Goal: Task Accomplishment & Management: Manage account settings

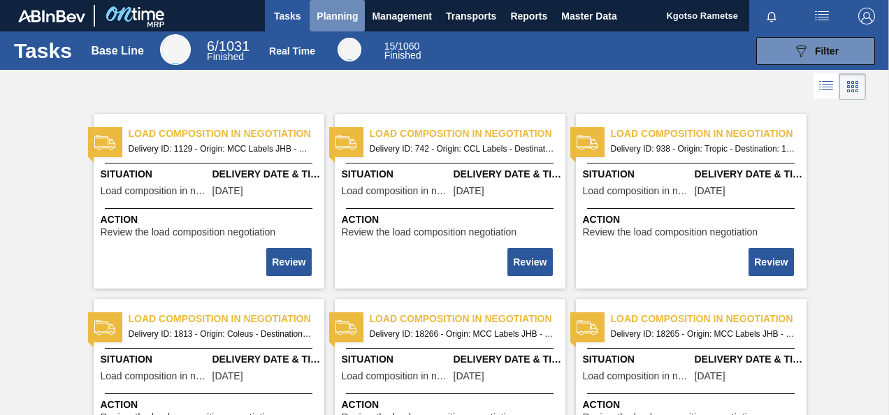
click at [326, 13] on span "Planning" at bounding box center [337, 16] width 41 height 17
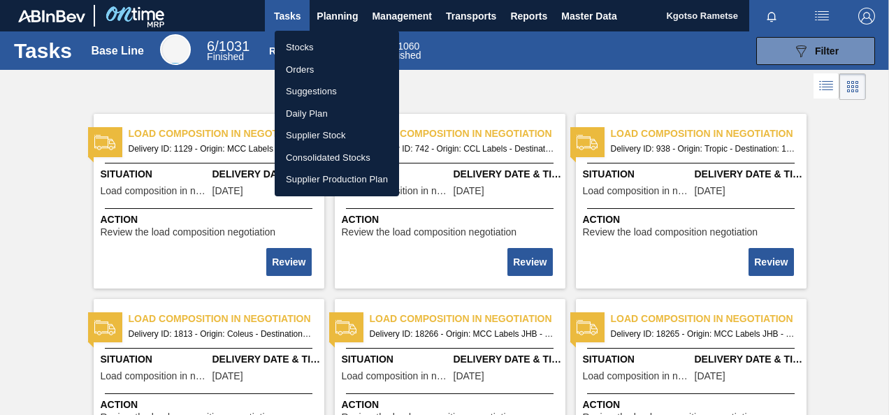
click at [298, 51] on li "Stocks" at bounding box center [337, 47] width 124 height 22
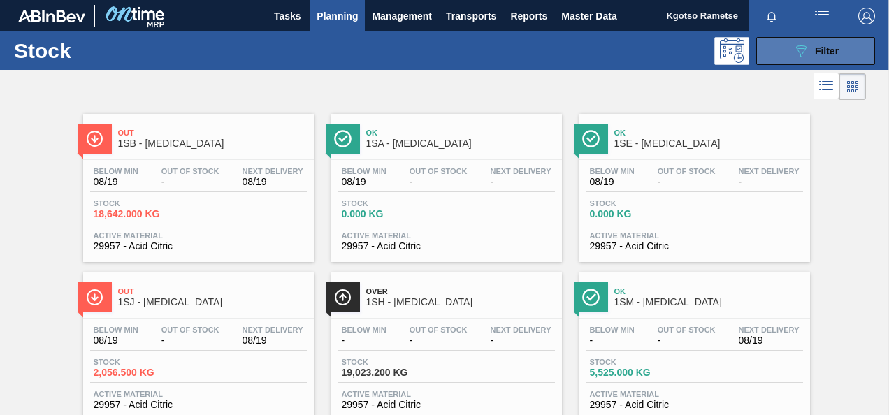
click at [808, 60] on button "089F7B8B-B2A5-4AFE-B5C0-19BA573D28AC Filter" at bounding box center [815, 51] width 119 height 28
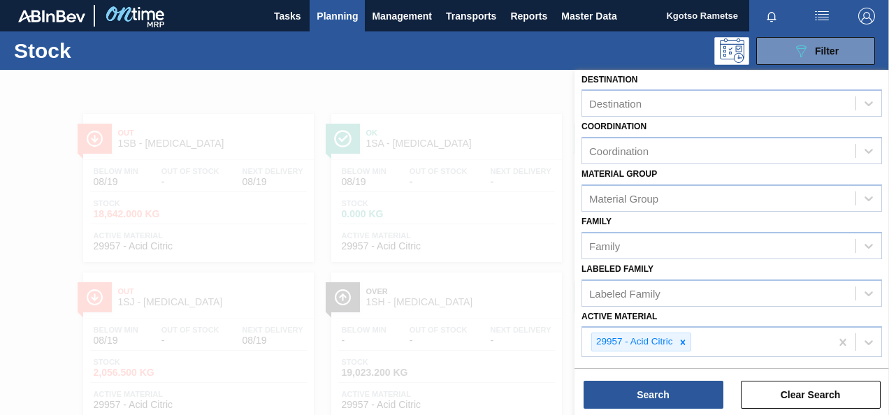
scroll to position [253, 0]
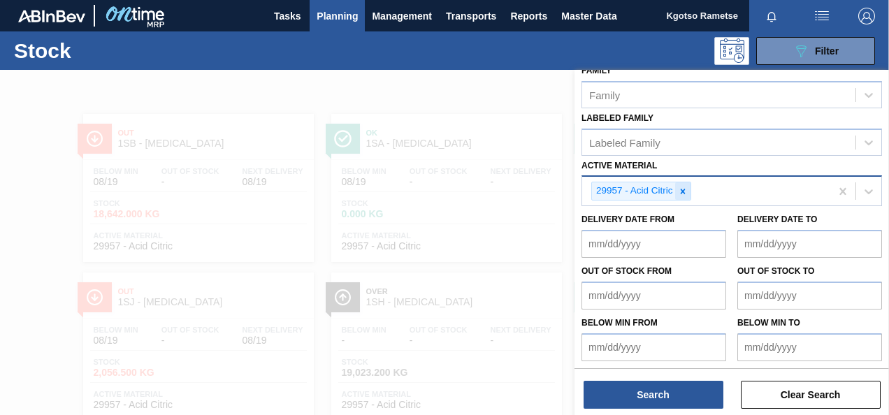
click at [684, 192] on icon at bounding box center [682, 191] width 5 height 5
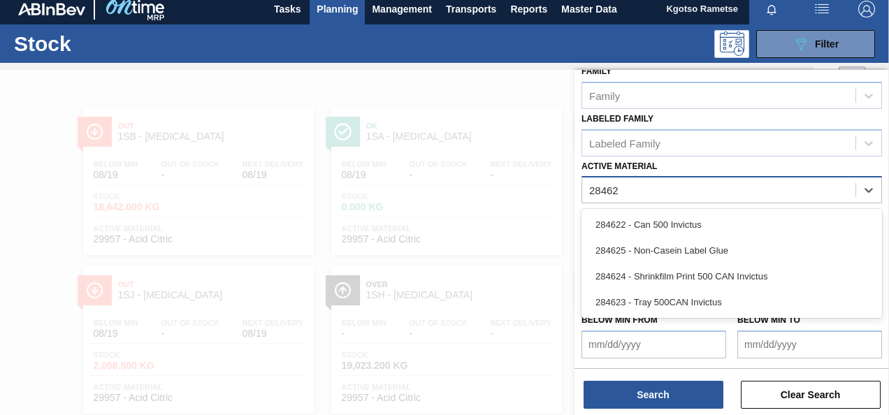
scroll to position [250, 0]
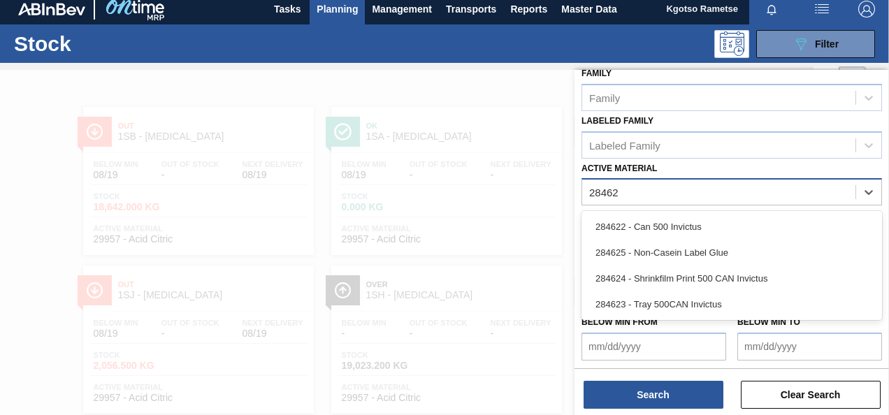
type Material "284625"
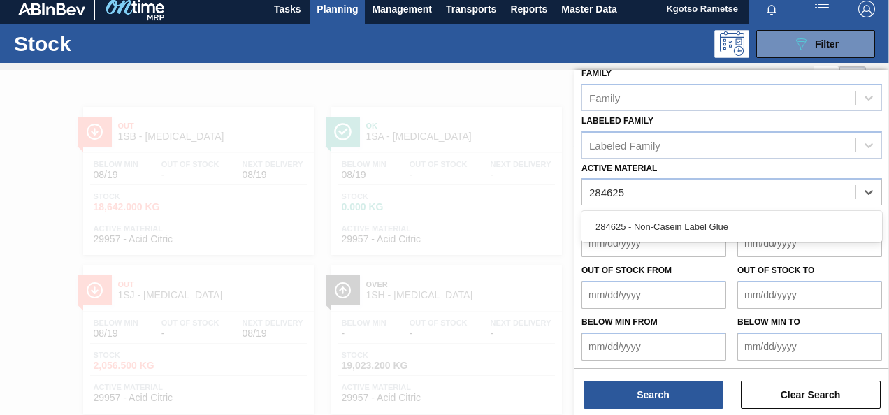
click at [664, 229] on div "284625 - Non-Casein Label Glue" at bounding box center [732, 227] width 301 height 26
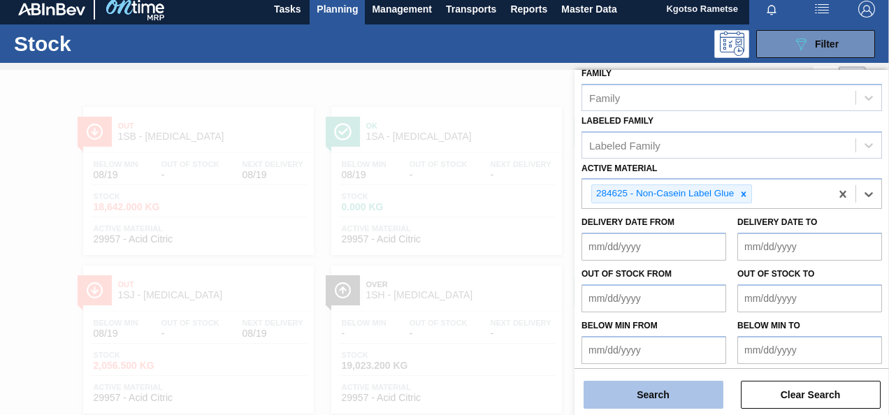
scroll to position [253, 0]
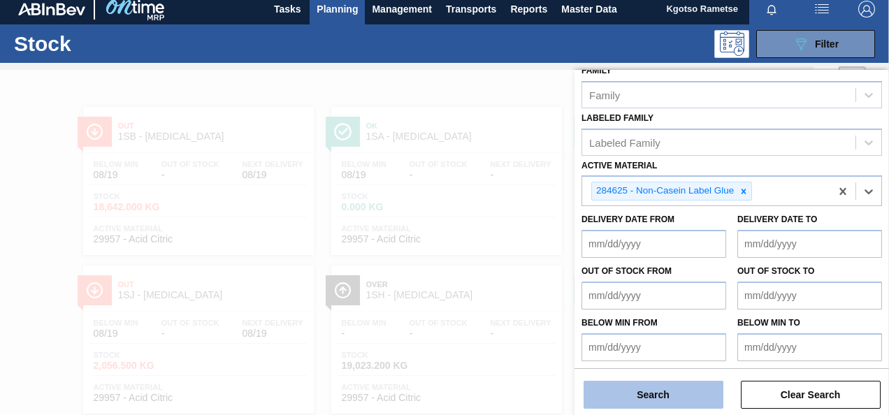
click at [666, 402] on button "Search" at bounding box center [654, 395] width 140 height 28
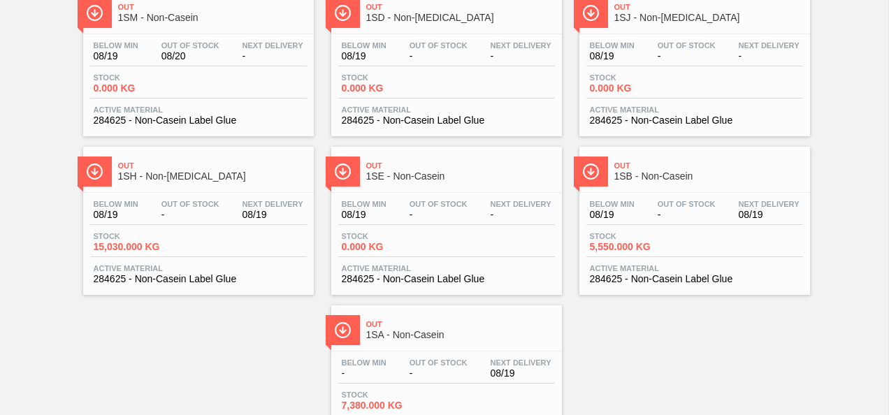
scroll to position [201, 0]
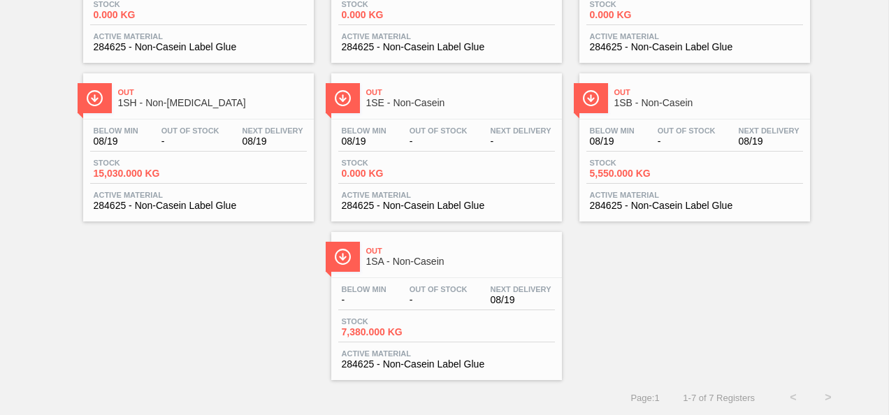
click at [408, 254] on span "Out" at bounding box center [460, 251] width 189 height 8
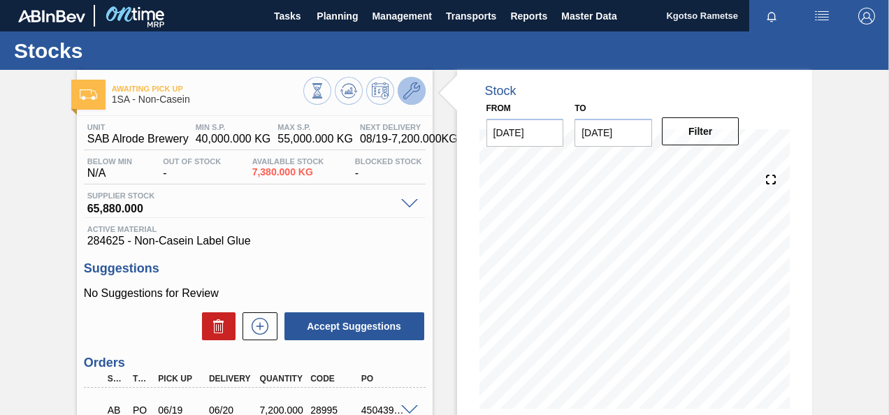
click at [412, 95] on icon at bounding box center [411, 90] width 17 height 17
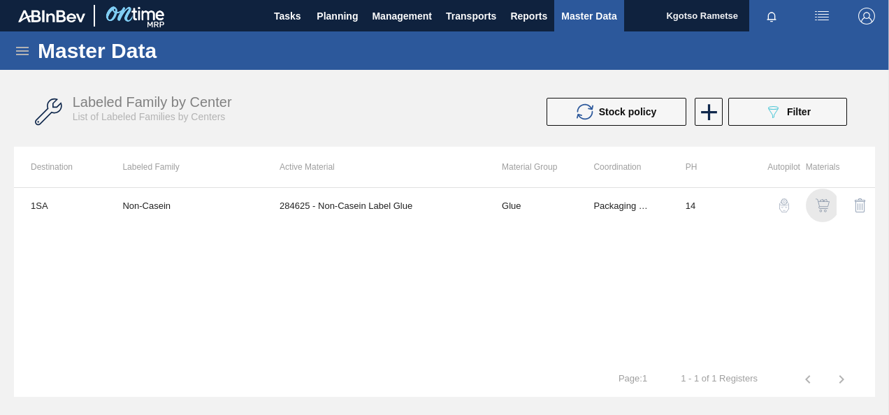
click at [822, 205] on img "button" at bounding box center [823, 206] width 14 height 14
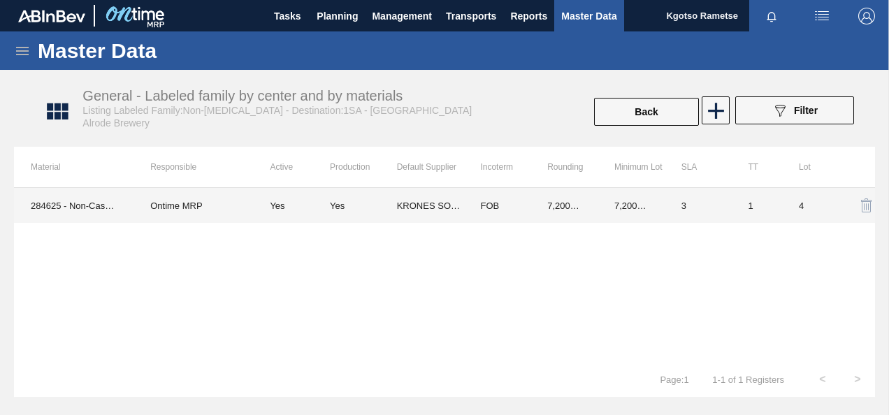
click at [421, 213] on td "KRONES SOUTHERN AFRICA PTY LTD" at bounding box center [430, 205] width 67 height 35
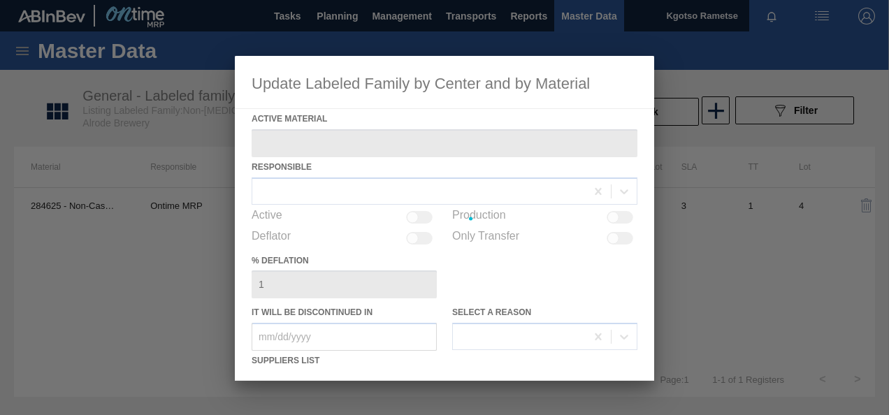
type Material "284625 - Non-Casein Label Glue"
checkbox input "true"
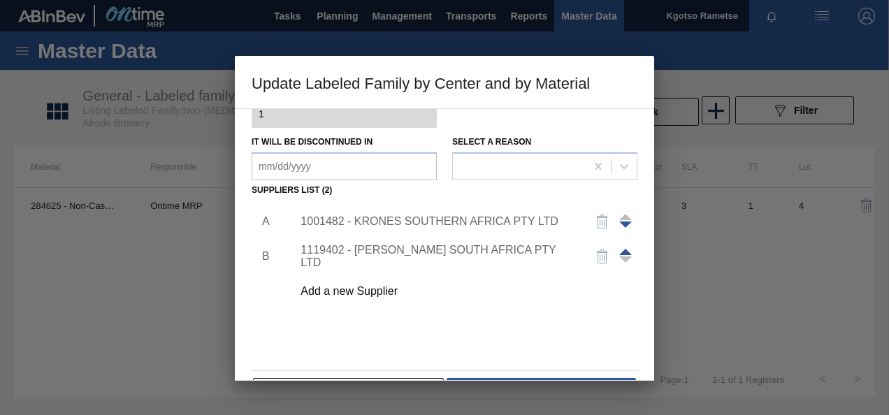
scroll to position [210, 0]
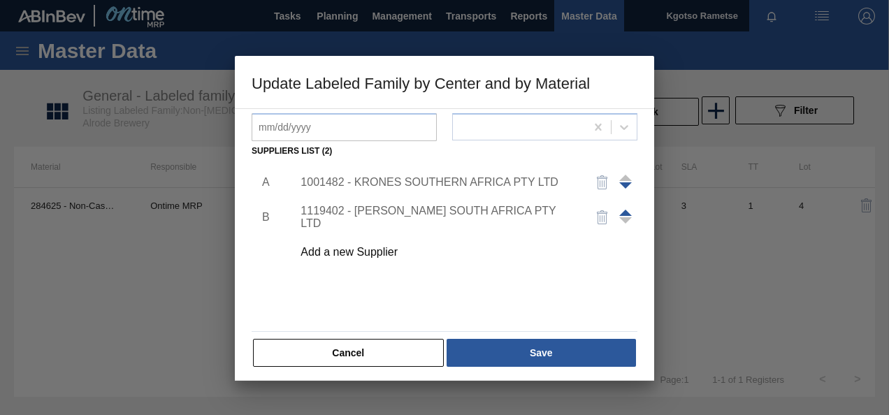
click at [404, 185] on div "1001482 - KRONES SOUTHERN AFRICA PTY LTD" at bounding box center [438, 182] width 274 height 13
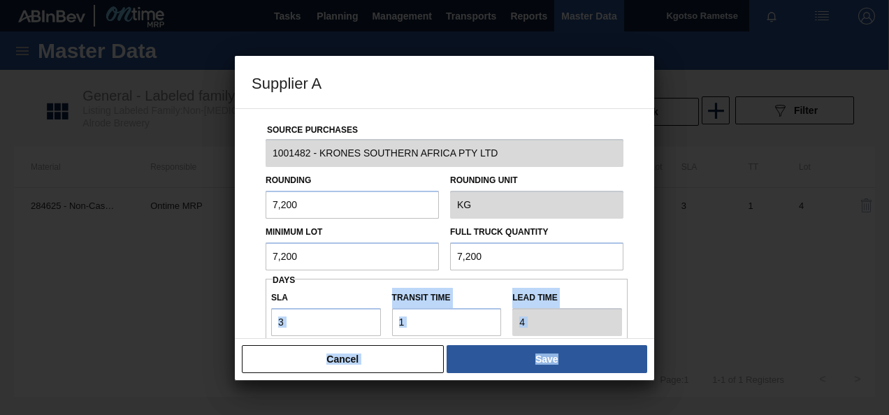
drag, startPoint x: 350, startPoint y: 302, endPoint x: 231, endPoint y: 309, distance: 119.1
click at [231, 309] on div "Supplier A Source Purchases 1001482 - KRONES SOUTHERN AFRICA PTY LTD Rounding 7…" at bounding box center [444, 207] width 889 height 415
click at [292, 325] on input "3" at bounding box center [326, 322] width 110 height 28
click at [295, 322] on input "3" at bounding box center [326, 322] width 110 height 28
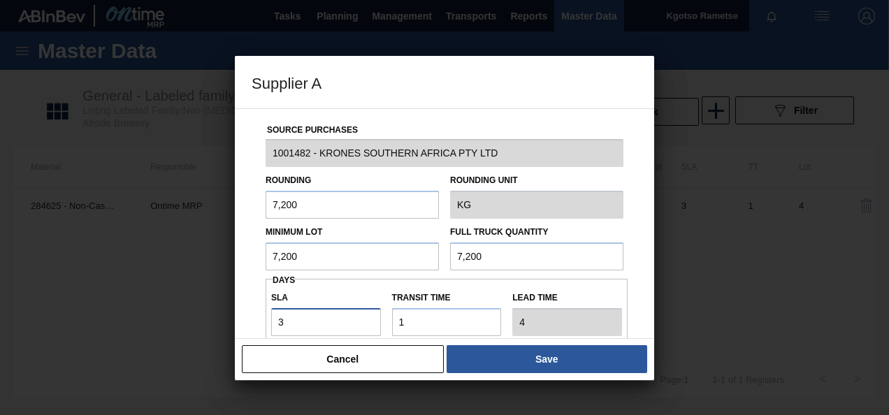
click at [289, 320] on input "3" at bounding box center [326, 322] width 110 height 28
drag, startPoint x: 289, startPoint y: 320, endPoint x: 201, endPoint y: 323, distance: 88.1
click at [204, 323] on div "Supplier A Source Purchases 1001482 - KRONES SOUTHERN AFRICA PTY LTD Rounding 7…" at bounding box center [444, 207] width 889 height 415
type input "8"
type input "9"
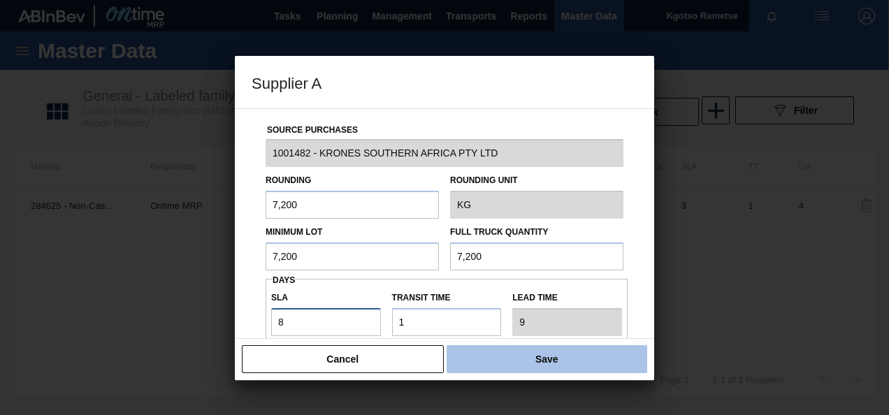
type input "8"
click at [566, 357] on button "Save" at bounding box center [547, 359] width 201 height 28
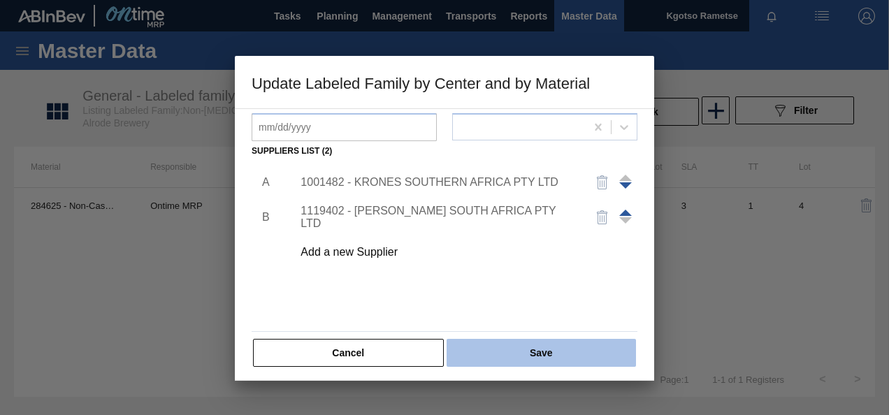
click at [530, 349] on button "Save" at bounding box center [541, 353] width 189 height 28
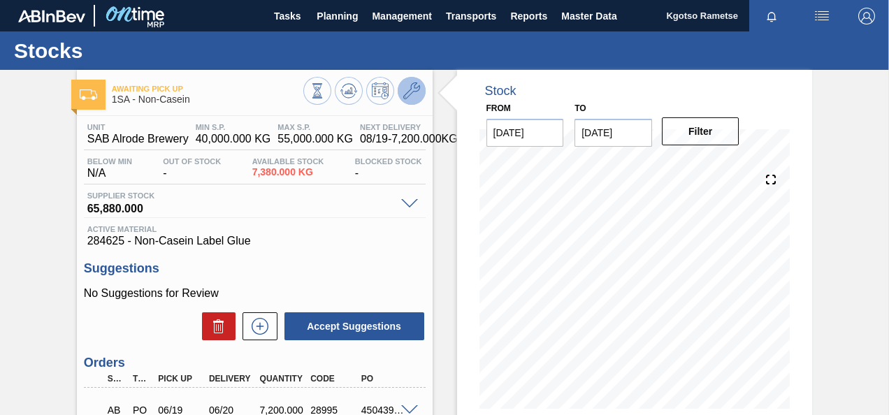
click at [408, 89] on icon at bounding box center [411, 90] width 17 height 17
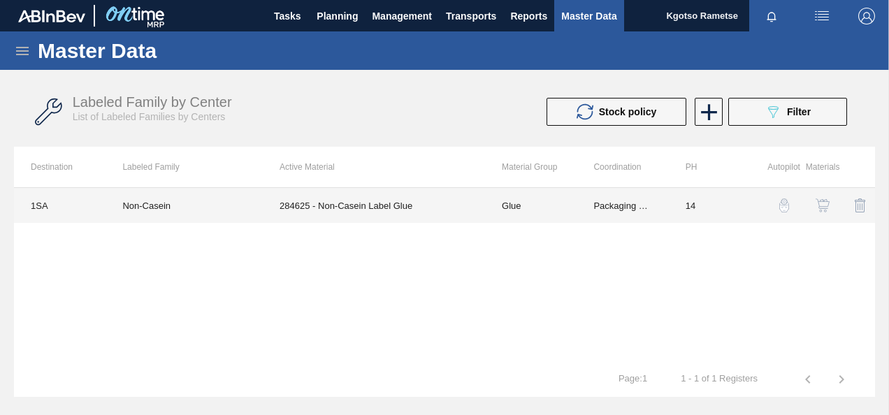
click at [326, 200] on td "284625 - Non-Casein Label Glue" at bounding box center [374, 205] width 222 height 35
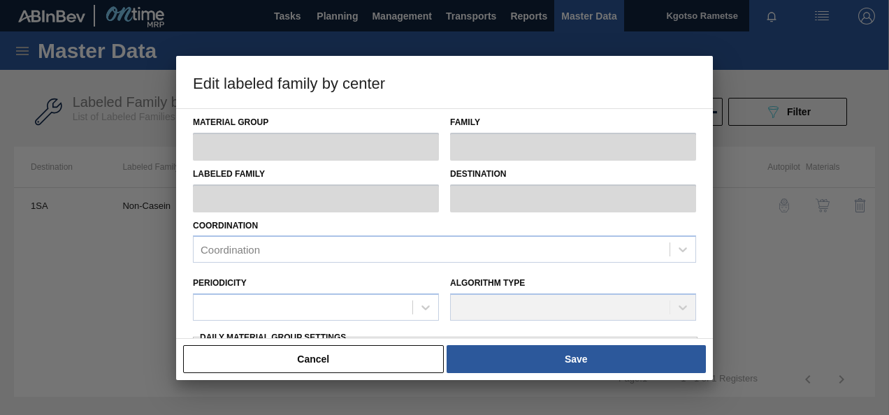
type input "Glue"
type input "Label Glue"
type input "Non-Casein"
type input "1SA - SAB Alrode Brewery"
type input "14"
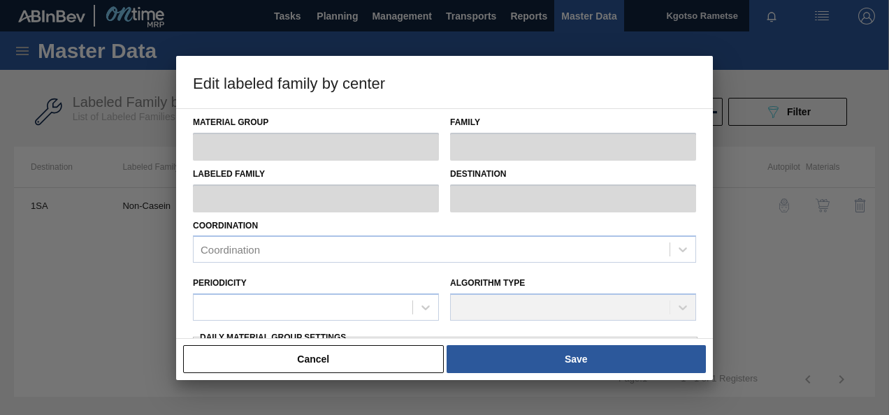
type input "40,000"
type input "55,000"
type input "10"
type input "41,500.000"
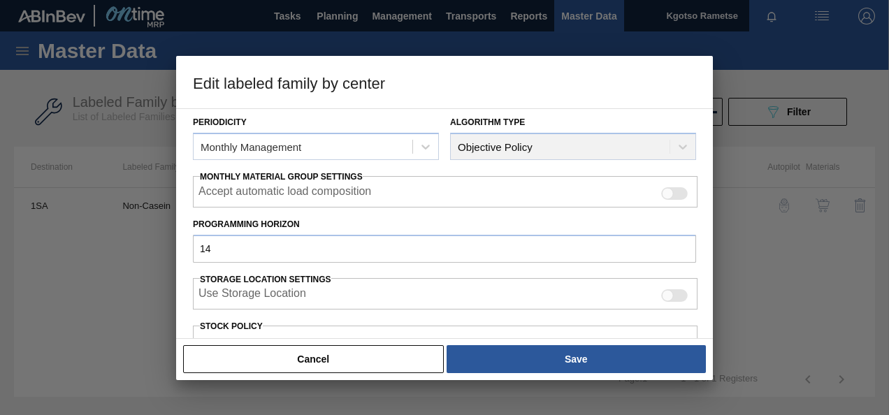
scroll to position [280, 0]
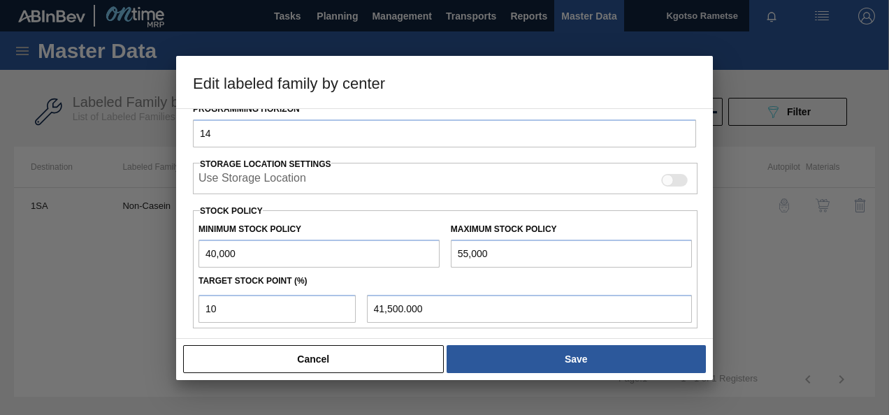
click at [204, 252] on input "40,000" at bounding box center [319, 254] width 241 height 28
drag, startPoint x: 212, startPoint y: 248, endPoint x: 204, endPoint y: 250, distance: 8.0
click at [205, 250] on input "40,000" at bounding box center [319, 254] width 241 height 28
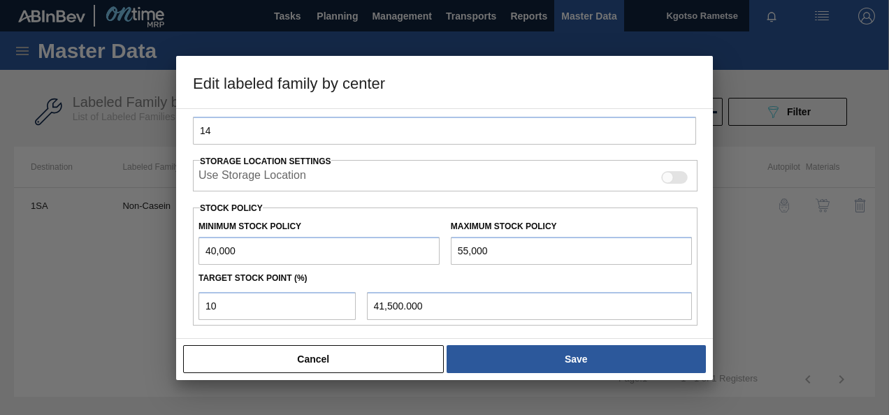
scroll to position [387, 0]
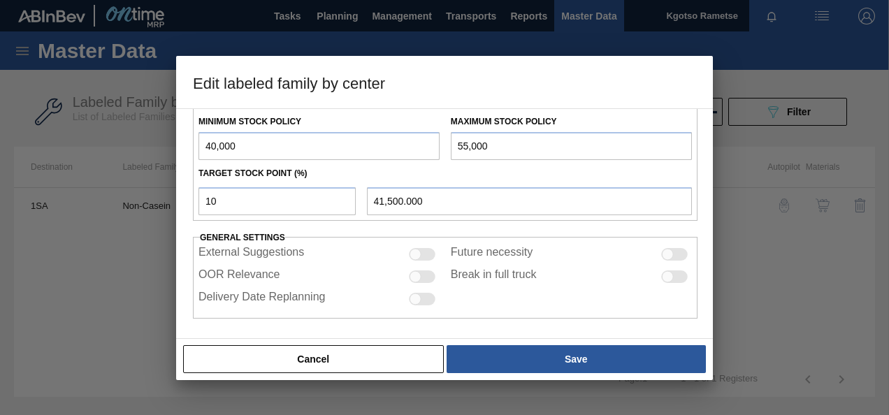
type input "80,000"
type input "77,500.000"
type input "80,000"
drag, startPoint x: 461, startPoint y: 140, endPoint x: 366, endPoint y: 147, distance: 96.0
click at [451, 140] on input "55,000" at bounding box center [571, 146] width 241 height 28
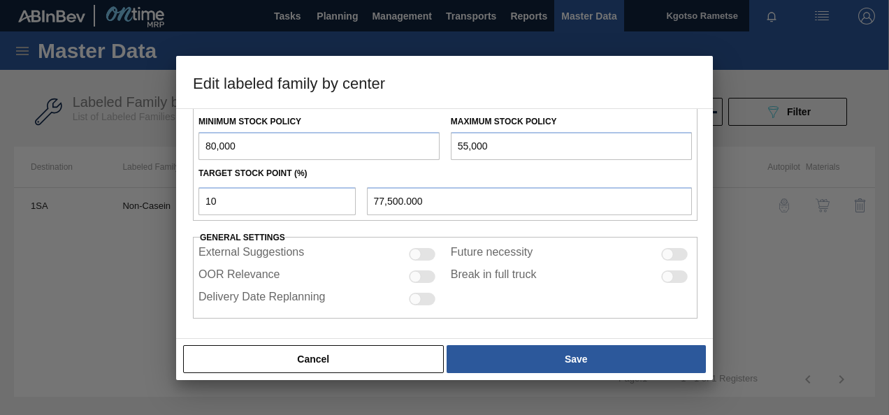
type input "95,000"
type input "81,500.000"
type input "95,000"
drag, startPoint x: 243, startPoint y: 194, endPoint x: 4, endPoint y: 257, distance: 247.2
click at [0, 0] on html "Tasks Planning Management Transports Reports Master Data Kgotso [PERSON_NAME] a…" at bounding box center [444, 0] width 889 height 0
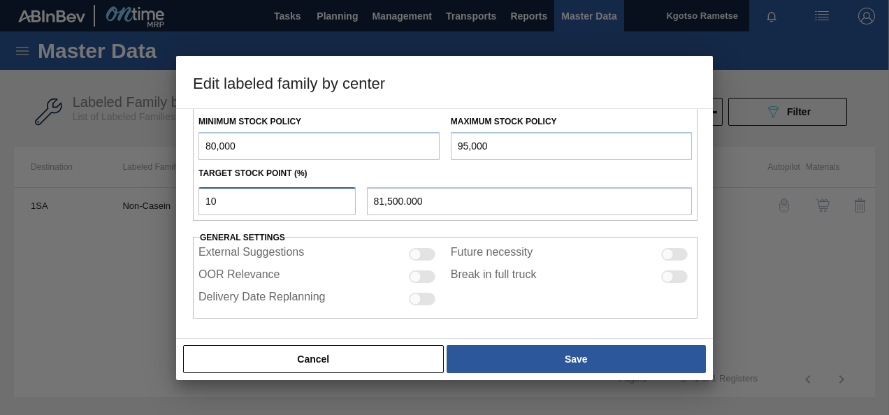
type input "1"
type input "80,150.000"
type input "10"
type input "81,500.000"
type input "100"
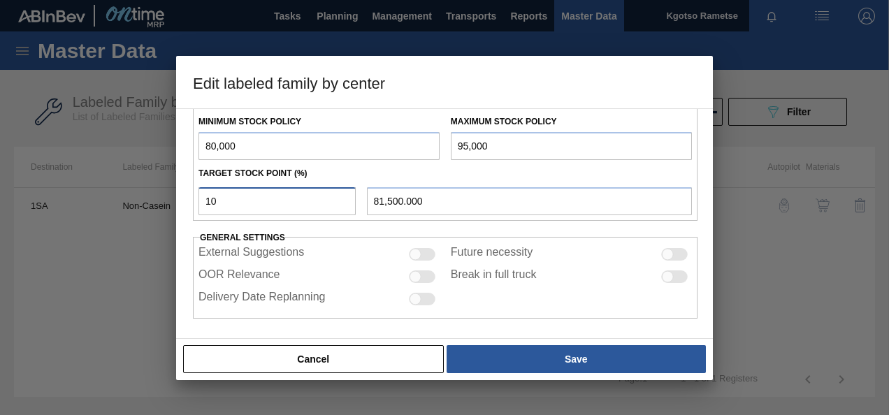
type input "95,000.000"
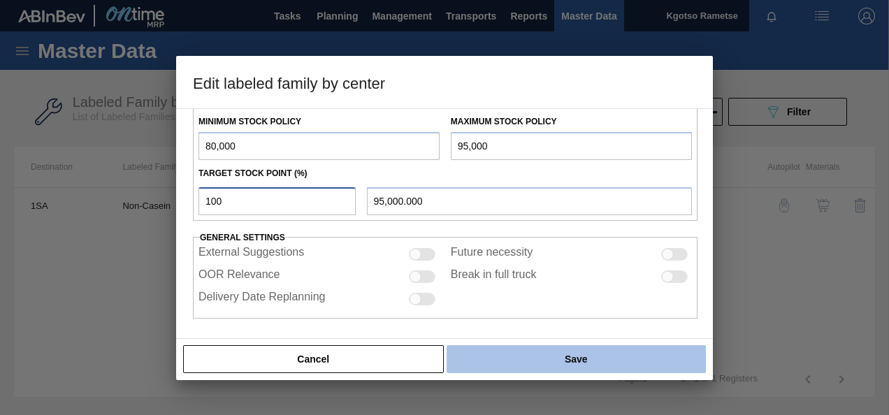
type input "100"
click at [551, 359] on button "Save" at bounding box center [576, 359] width 259 height 28
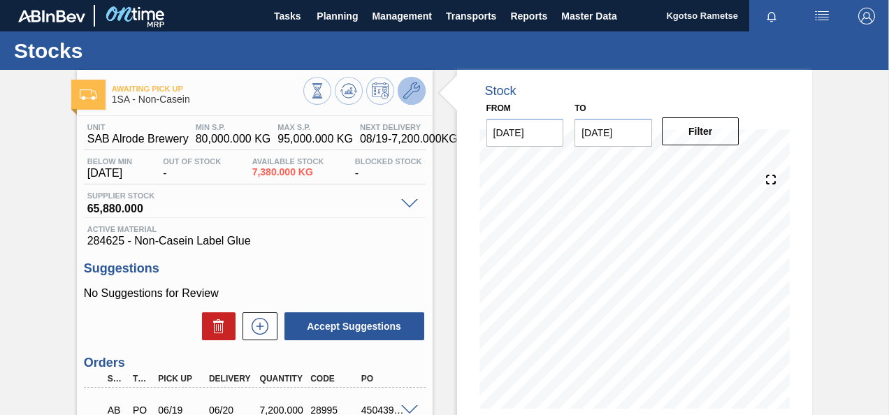
click at [417, 87] on icon at bounding box center [411, 90] width 17 height 17
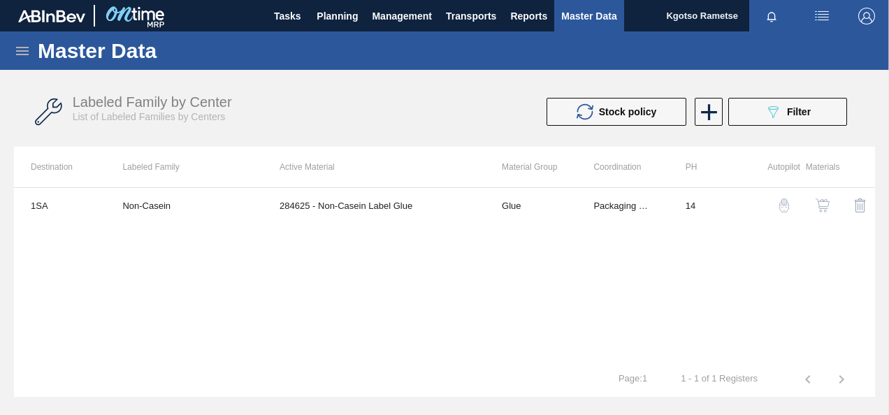
click at [821, 207] on img "button" at bounding box center [823, 206] width 14 height 14
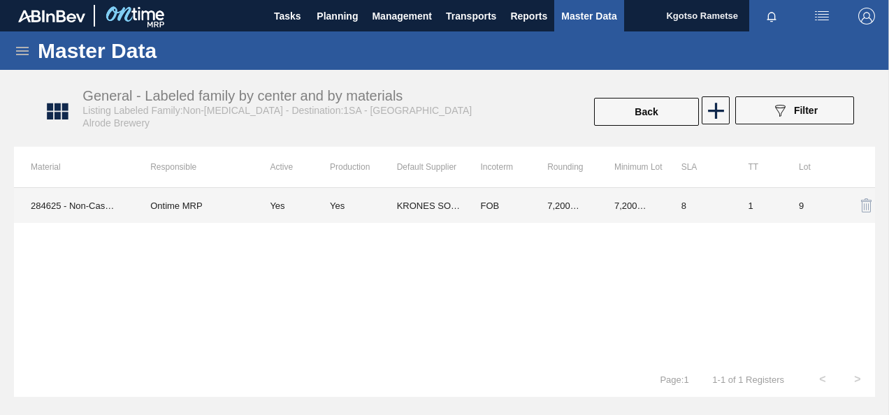
click at [357, 210] on td "Yes" at bounding box center [363, 205] width 67 height 35
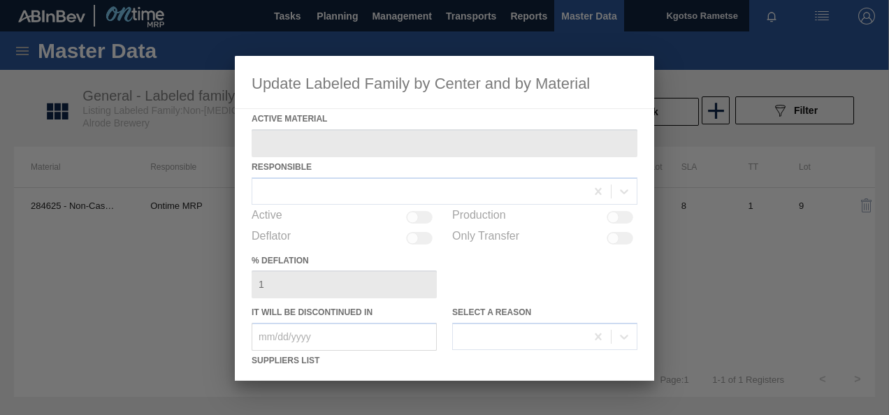
type Material "284625 - Non-Casein Label Glue"
checkbox input "true"
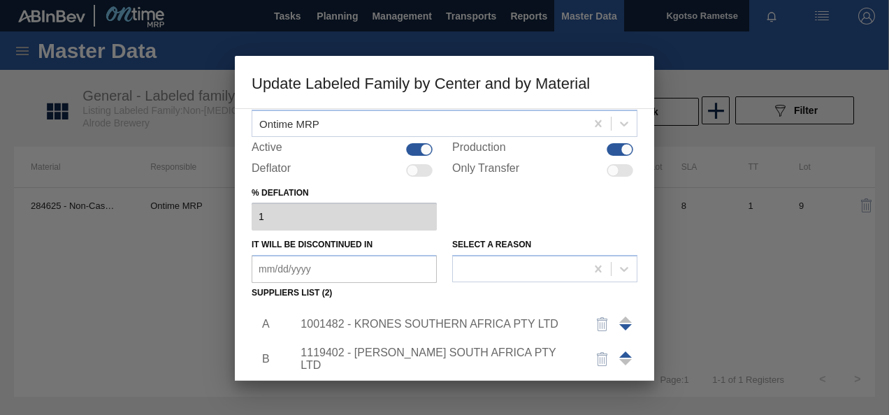
scroll to position [140, 0]
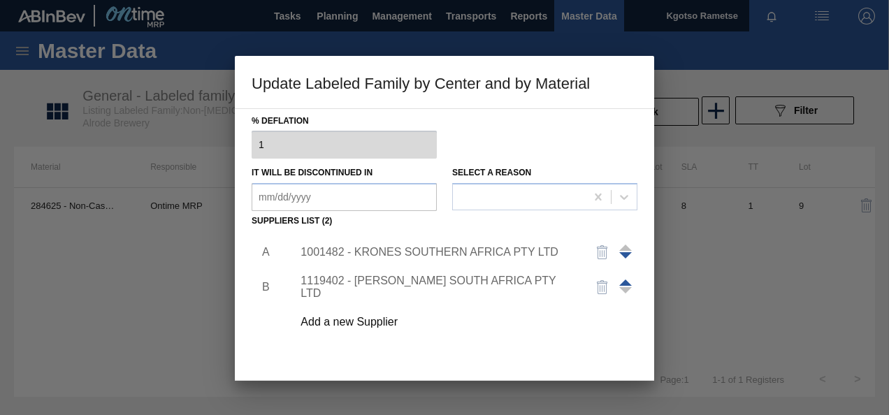
click at [369, 253] on div "1001482 - KRONES SOUTHERN AFRICA PTY LTD" at bounding box center [438, 252] width 274 height 13
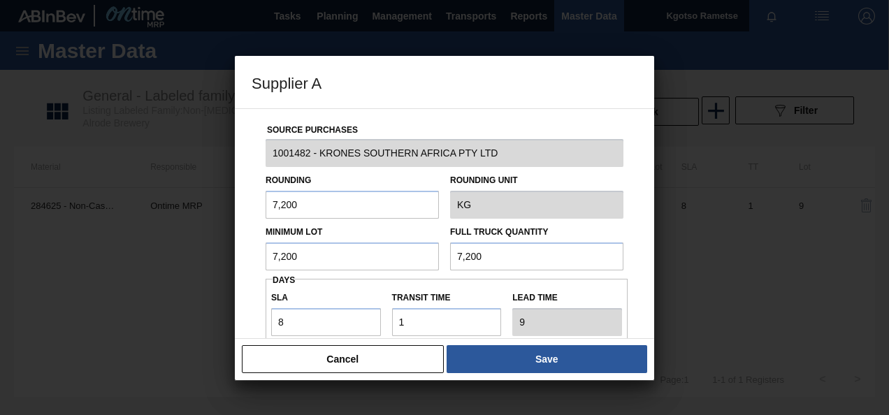
drag, startPoint x: 323, startPoint y: 200, endPoint x: 53, endPoint y: 234, distance: 271.9
click at [74, 234] on div "Supplier A Source Purchases 1001482 - KRONES SOUTHERN AFRICA PTY LTD Rounding 7…" at bounding box center [444, 207] width 889 height 415
drag, startPoint x: 295, startPoint y: 253, endPoint x: 206, endPoint y: 257, distance: 89.6
click at [206, 257] on div "Supplier A Source Purchases 1001482 - KRONES SOUTHERN AFRICA PTY LTD Rounding 7…" at bounding box center [444, 207] width 889 height 415
drag, startPoint x: 373, startPoint y: 257, endPoint x: 30, endPoint y: 293, distance: 344.4
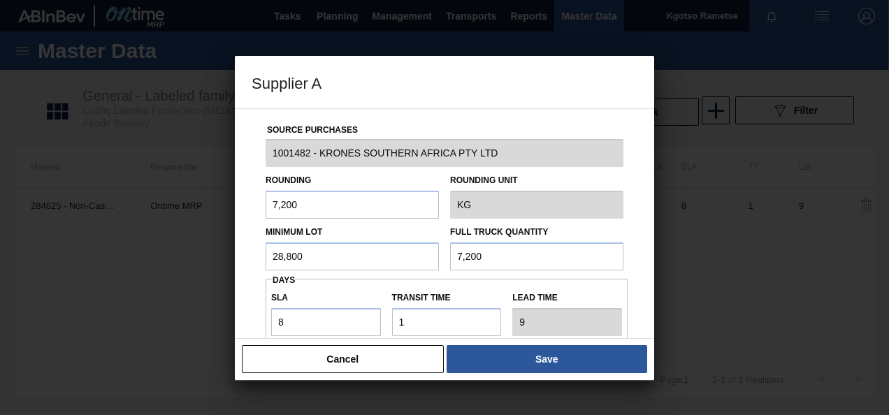
click at [48, 292] on div "Supplier A Source Purchases 1001482 - KRONES SOUTHERN AFRICA PTY LTD Rounding 7…" at bounding box center [444, 207] width 889 height 415
type input "28,800"
drag, startPoint x: 507, startPoint y: 258, endPoint x: 199, endPoint y: 272, distance: 308.6
click at [254, 267] on div "Source Purchases 1001482 - KRONES SOUTHERN AFRICA PTY LTD Rounding 7,200 Roundi…" at bounding box center [445, 340] width 386 height 463
paste input "28,8"
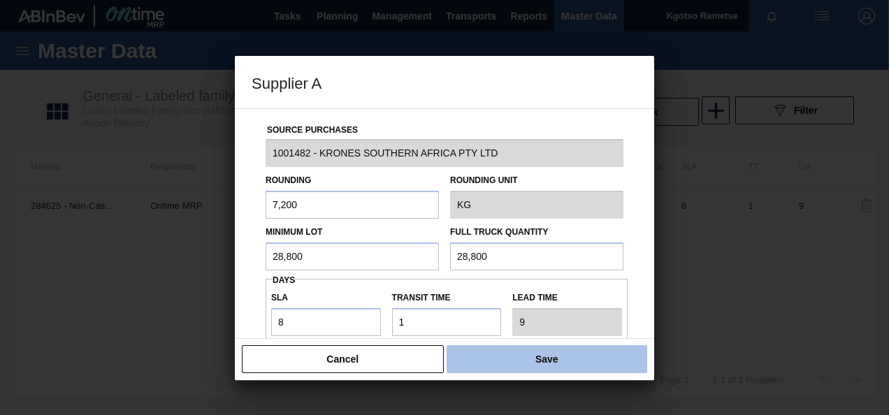
type input "28,800"
click at [529, 354] on button "Save" at bounding box center [547, 359] width 201 height 28
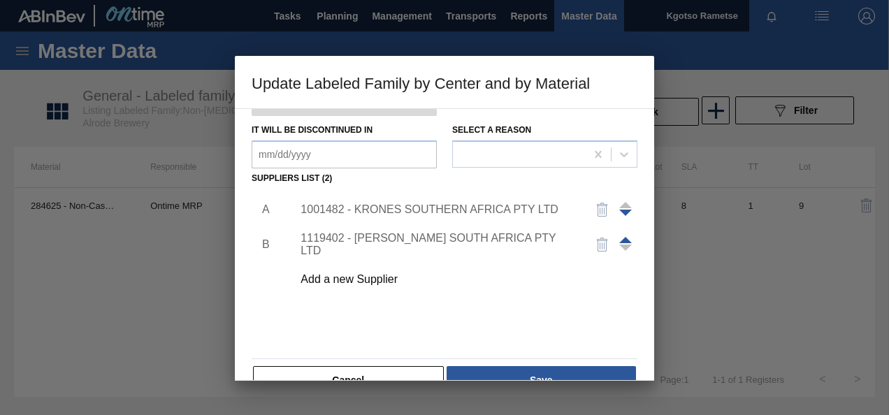
scroll to position [214, 0]
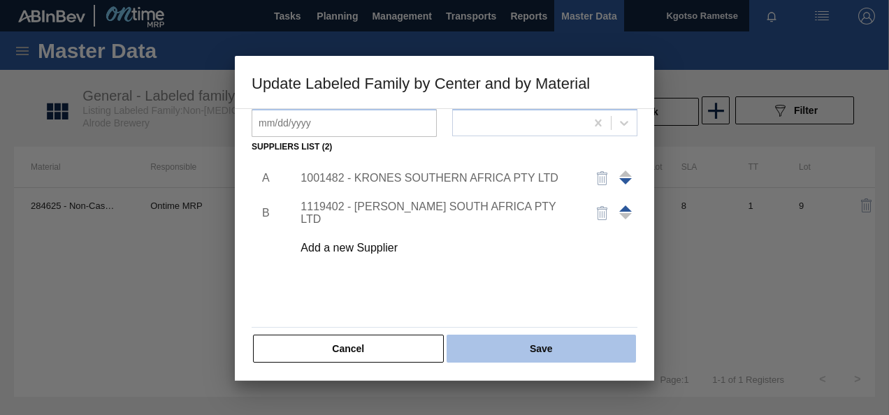
click at [530, 350] on button "Save" at bounding box center [541, 349] width 189 height 28
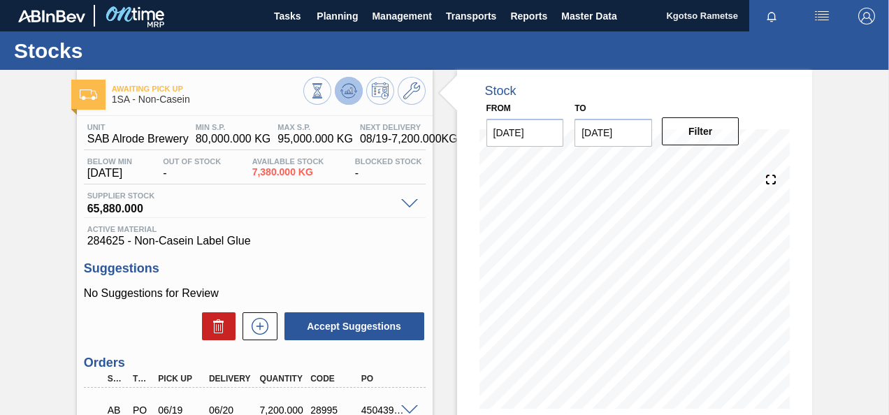
click at [359, 87] on button at bounding box center [349, 91] width 28 height 28
